Goal: Navigation & Orientation: Find specific page/section

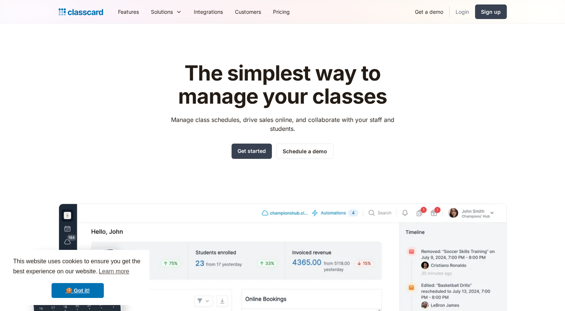
click at [467, 16] on link "Login" at bounding box center [461, 11] width 25 height 17
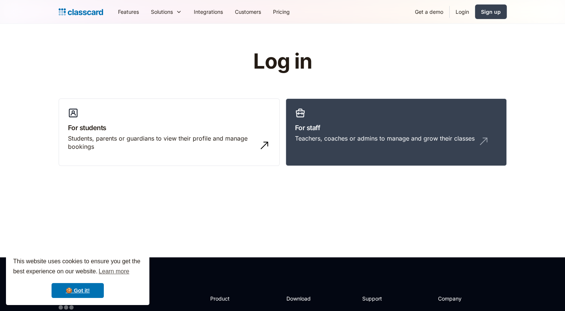
click at [447, 46] on header "Log in For students Students, parents or guardians to view their profile and ma…" at bounding box center [282, 141] width 565 height 234
click at [414, 128] on h3 "For staff" at bounding box center [396, 128] width 202 height 10
